Goal: Use online tool/utility: Utilize a website feature to perform a specific function

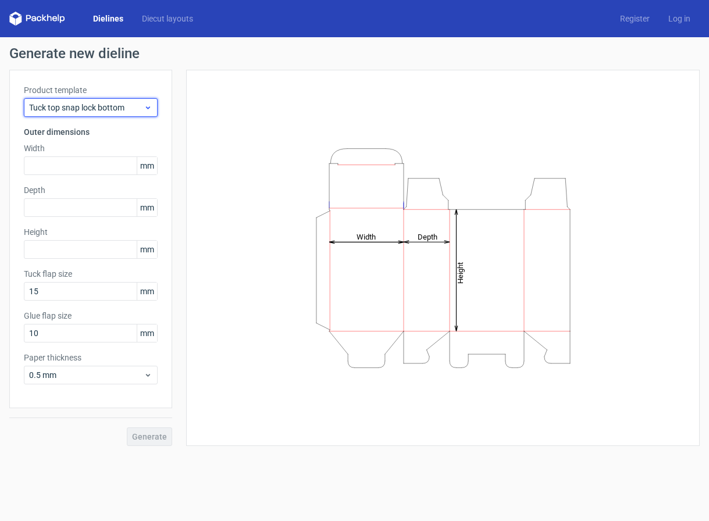
click at [141, 106] on span "Tuck top snap lock bottom" at bounding box center [86, 108] width 115 height 12
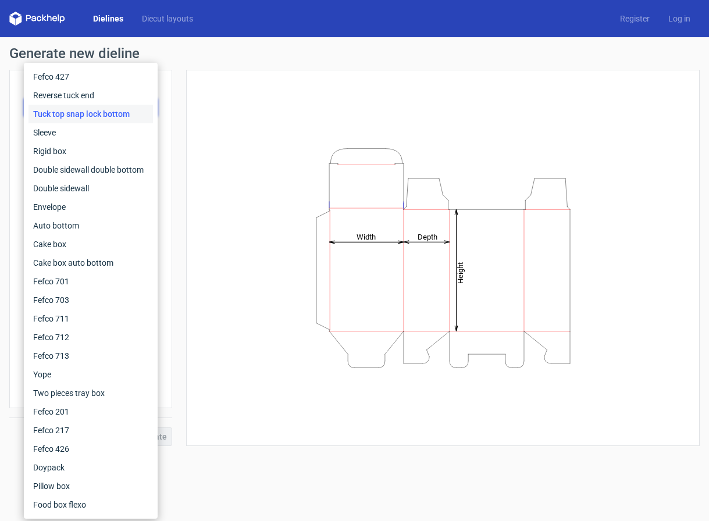
click at [112, 119] on div "Tuck top snap lock bottom" at bounding box center [91, 114] width 124 height 19
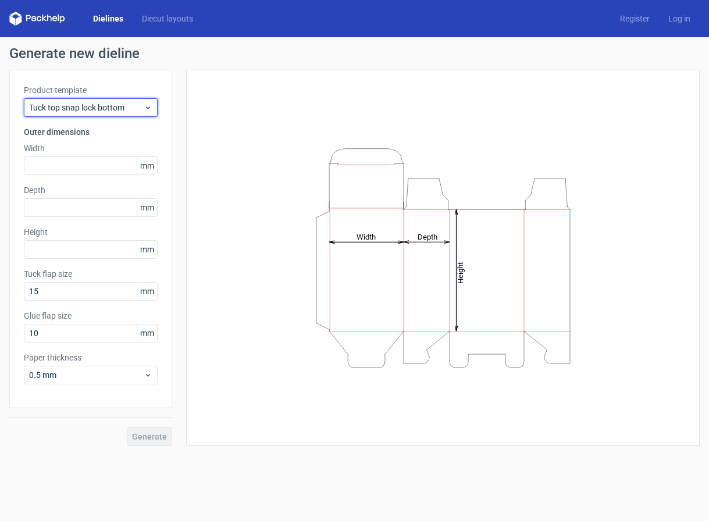
click at [143, 108] on span "Tuck top snap lock bottom" at bounding box center [86, 108] width 115 height 12
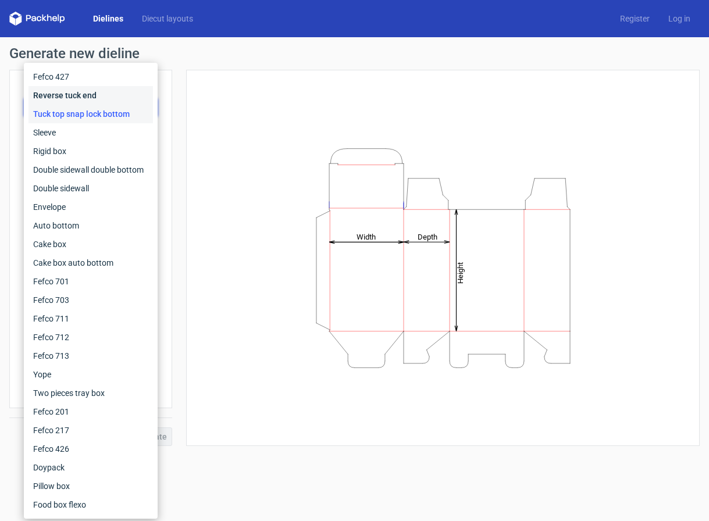
click at [90, 99] on div "Reverse tuck end" at bounding box center [91, 95] width 124 height 19
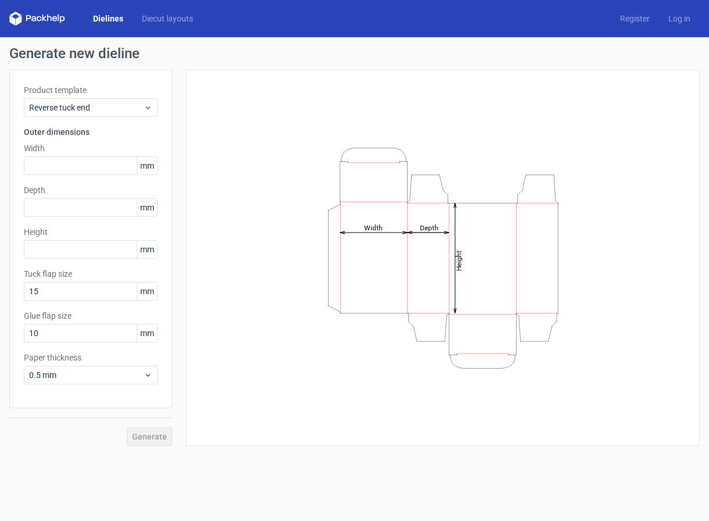
click at [156, 166] on span "mm" at bounding box center [147, 165] width 20 height 17
click at [148, 163] on span "mm" at bounding box center [147, 165] width 20 height 17
click at [147, 162] on span "mm" at bounding box center [147, 165] width 20 height 17
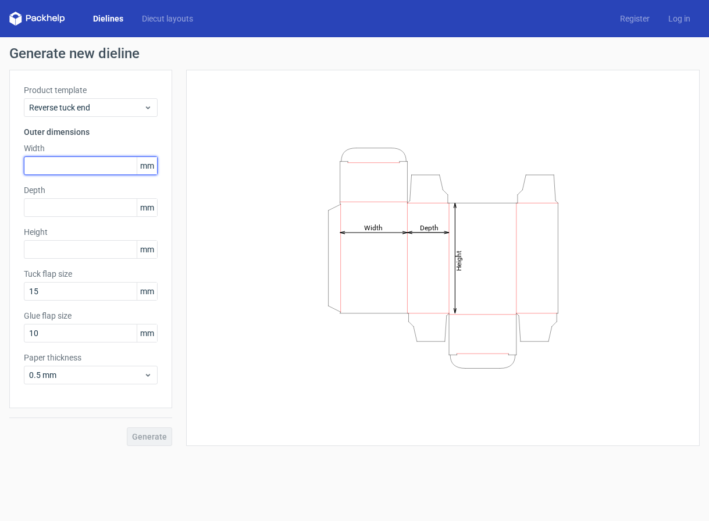
click at [55, 174] on input "text" at bounding box center [91, 165] width 134 height 19
click at [39, 166] on input "text" at bounding box center [91, 165] width 134 height 19
click at [133, 170] on input "text" at bounding box center [91, 165] width 134 height 19
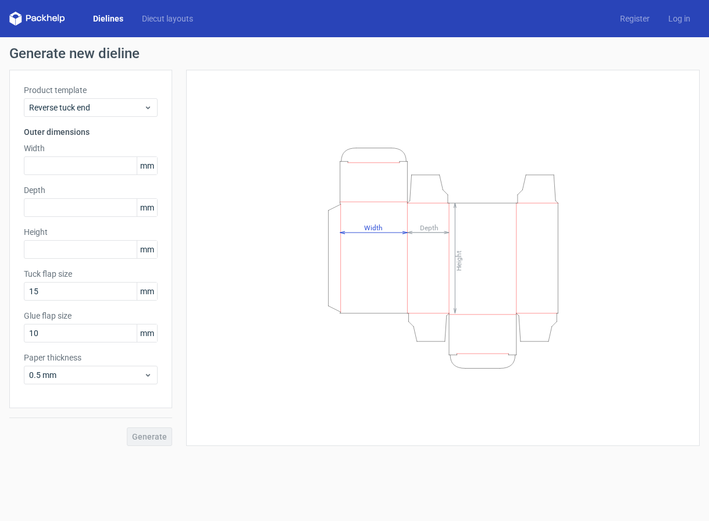
click at [145, 165] on span "mm" at bounding box center [147, 165] width 20 height 17
click at [148, 160] on span "mm" at bounding box center [147, 165] width 20 height 17
click at [62, 173] on input "text" at bounding box center [91, 165] width 134 height 19
click at [143, 166] on span "mm" at bounding box center [147, 165] width 20 height 17
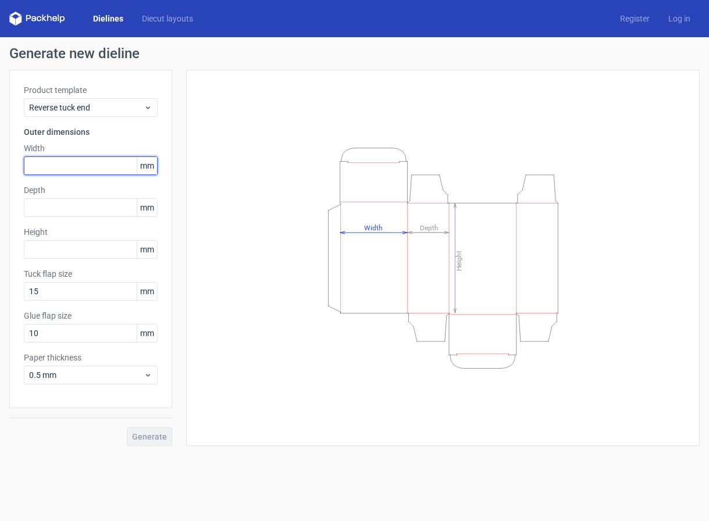
click at [65, 172] on input "text" at bounding box center [91, 165] width 134 height 19
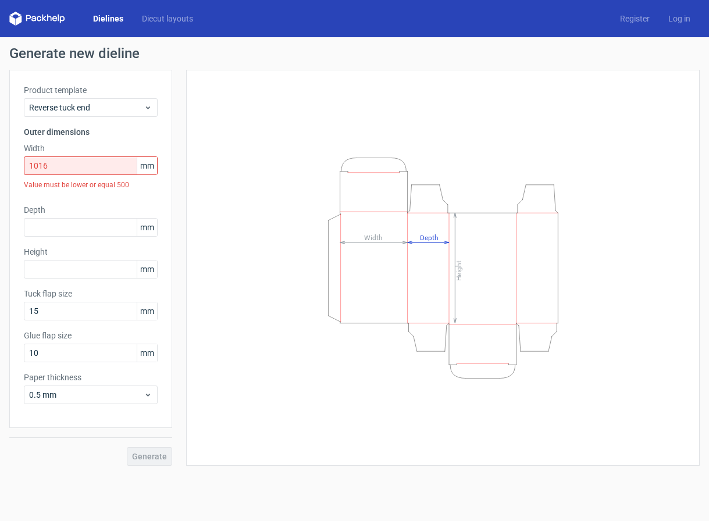
click at [56, 153] on label "Width" at bounding box center [91, 149] width 134 height 12
click at [47, 168] on input "1016" at bounding box center [91, 165] width 134 height 19
click at [44, 168] on input "1016" at bounding box center [91, 165] width 134 height 19
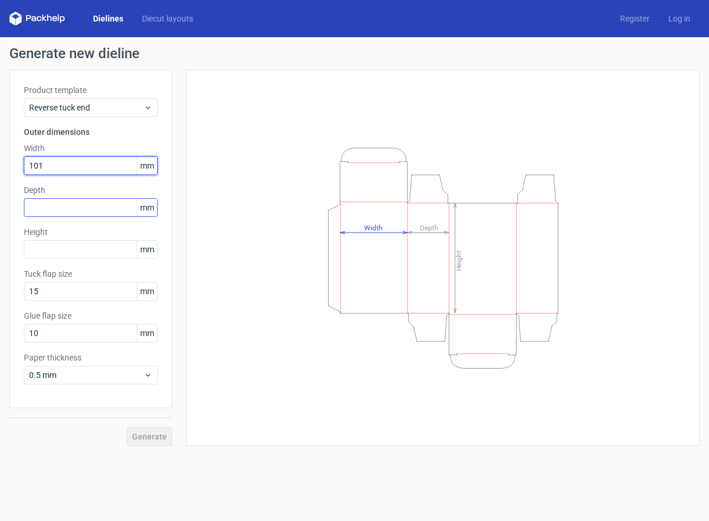
type input "101"
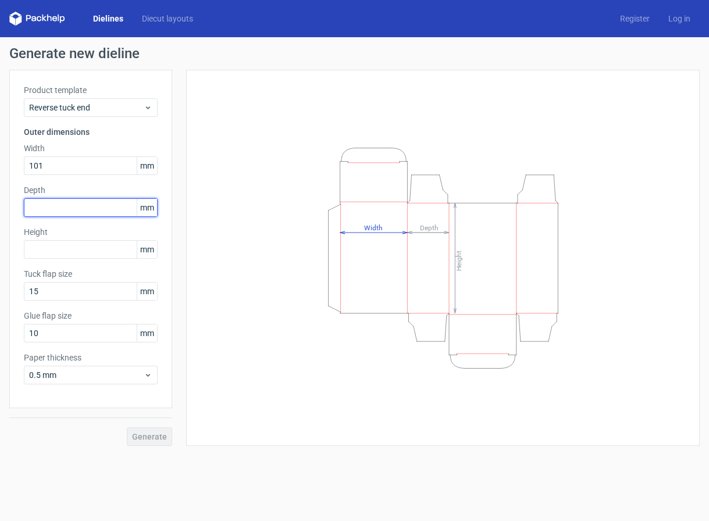
click at [77, 208] on input "text" at bounding box center [91, 207] width 134 height 19
type input "304"
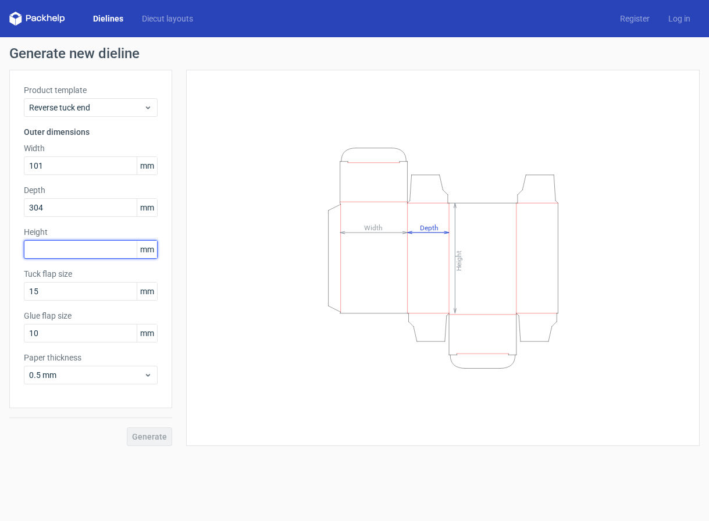
click at [39, 247] on input "text" at bounding box center [91, 249] width 134 height 19
type input "127"
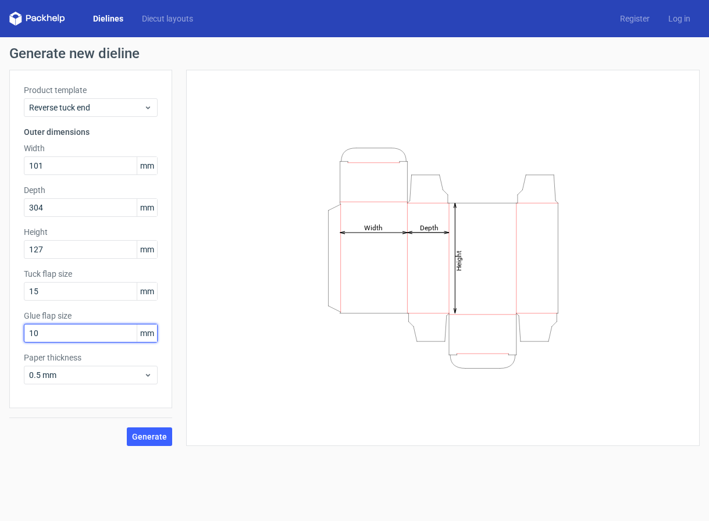
click at [87, 334] on input "10" at bounding box center [91, 333] width 134 height 19
type input "12"
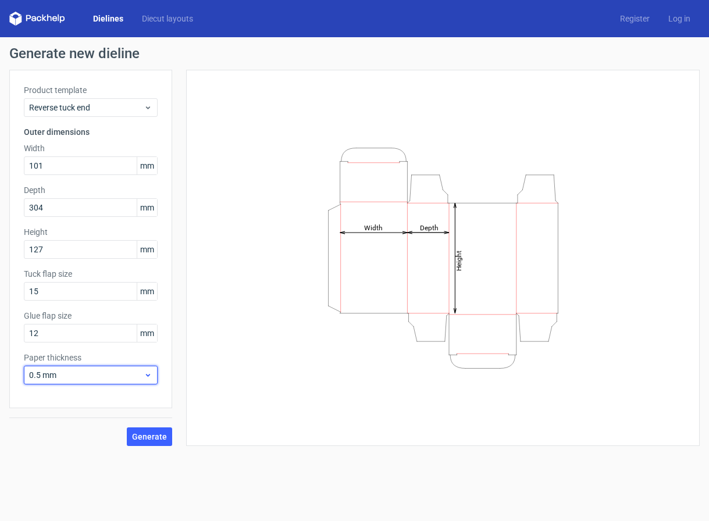
click at [151, 375] on icon at bounding box center [148, 375] width 9 height 9
click at [154, 442] on button "Generate" at bounding box center [149, 437] width 45 height 19
